Goal: Transaction & Acquisition: Purchase product/service

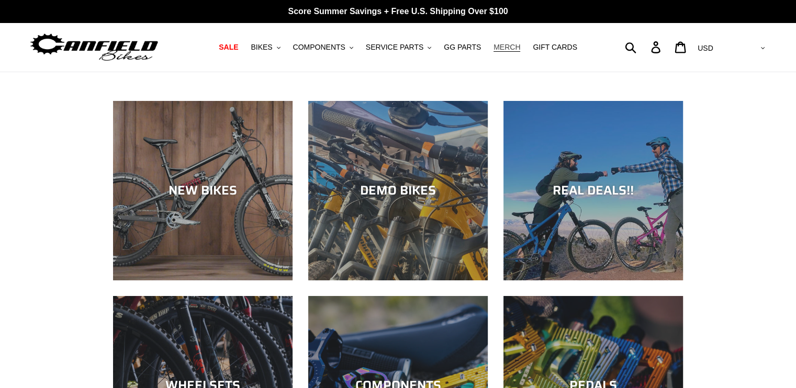
click at [498, 49] on span "MERCH" at bounding box center [507, 47] width 27 height 9
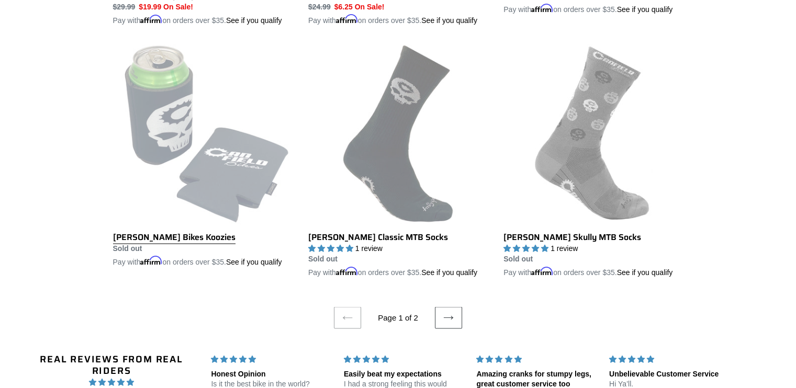
scroll to position [2199, 0]
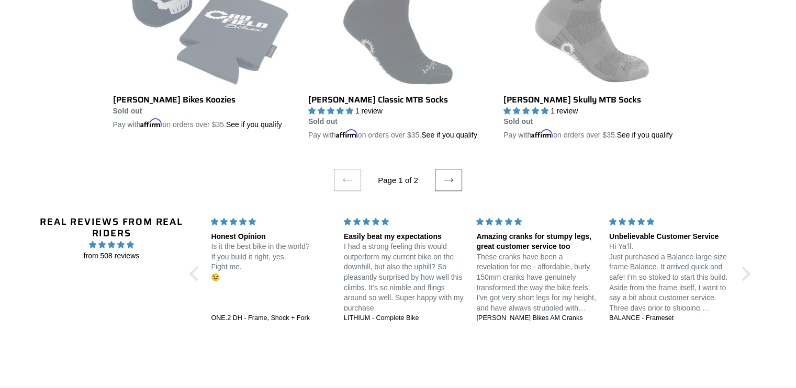
click at [450, 173] on ul "Previous page Page 1 of 2 Next page" at bounding box center [398, 166] width 571 height 51
click at [455, 183] on link "Next page" at bounding box center [448, 181] width 27 height 22
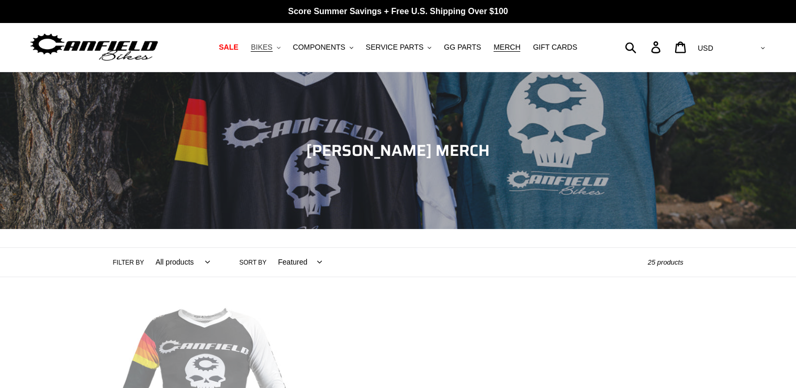
click at [285, 50] on button "BIKES .cls-1{fill:#231f20}" at bounding box center [266, 47] width 40 height 14
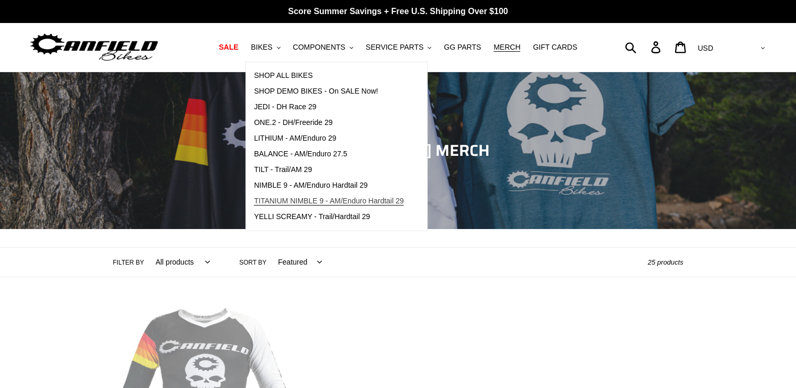
click at [314, 199] on span "TITANIUM NIMBLE 9 - AM/Enduro Hardtail 29" at bounding box center [329, 201] width 150 height 9
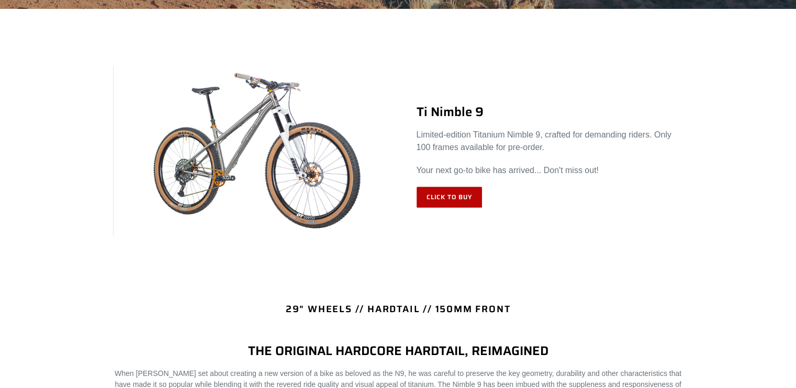
scroll to position [419, 0]
